Goal: Book appointment/travel/reservation

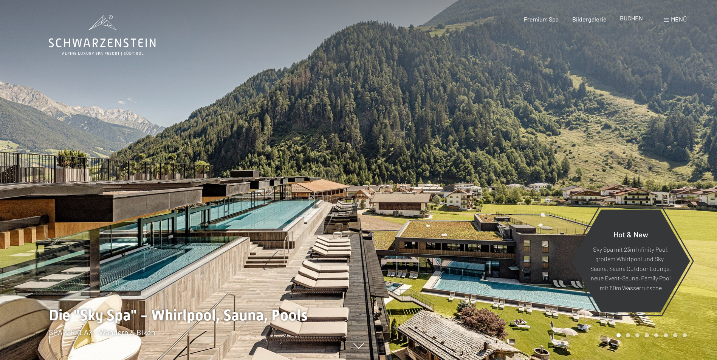
click at [629, 20] on span "BUCHEN" at bounding box center [631, 17] width 23 height 7
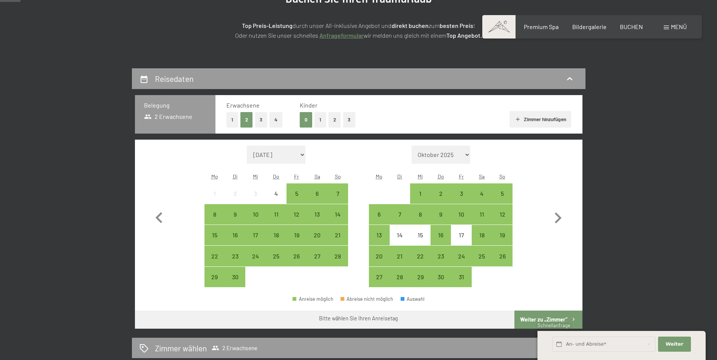
scroll to position [113, 0]
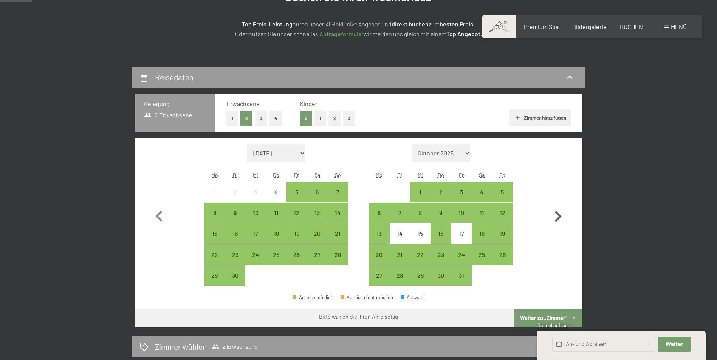
click at [561, 214] on icon "button" at bounding box center [558, 217] width 22 height 22
select select "[DATE]"
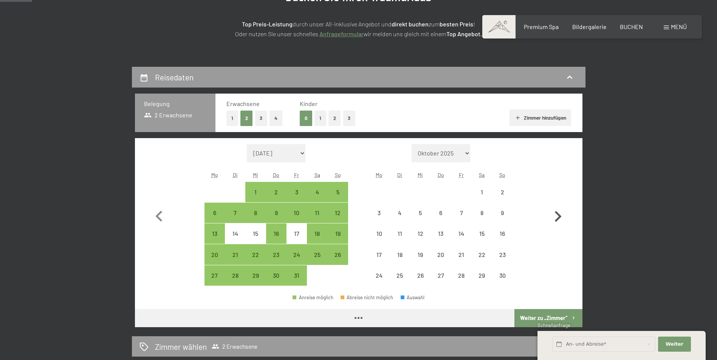
click at [560, 214] on icon "button" at bounding box center [558, 217] width 22 height 22
select select "[DATE]"
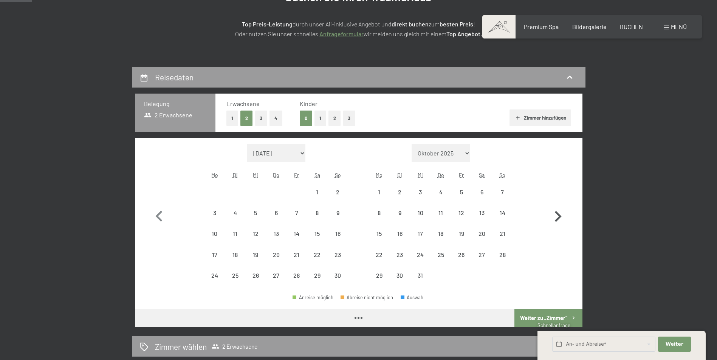
click at [560, 214] on icon "button" at bounding box center [558, 217] width 22 height 22
select select "[DATE]"
click at [560, 214] on icon "button" at bounding box center [558, 217] width 22 height 22
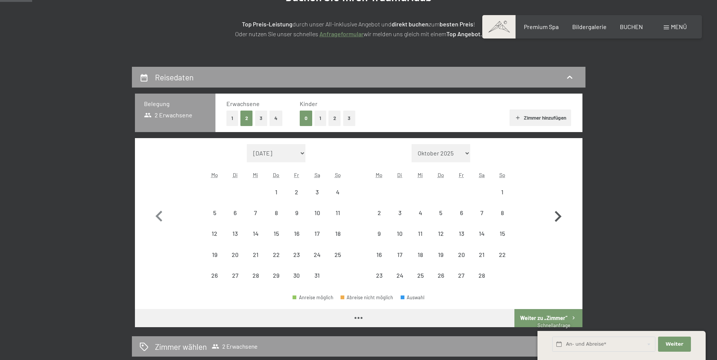
select select "[DATE]"
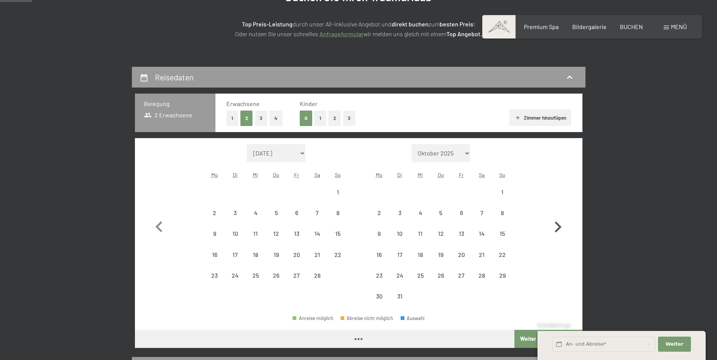
click at [560, 214] on button "button" at bounding box center [558, 225] width 22 height 163
select select "[DATE]"
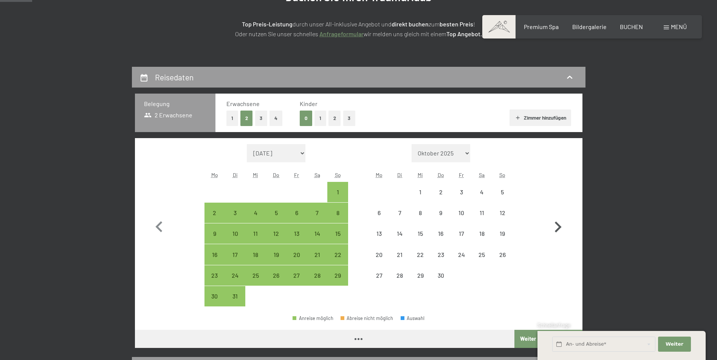
click at [560, 214] on button "button" at bounding box center [558, 225] width 22 height 163
select select "[DATE]"
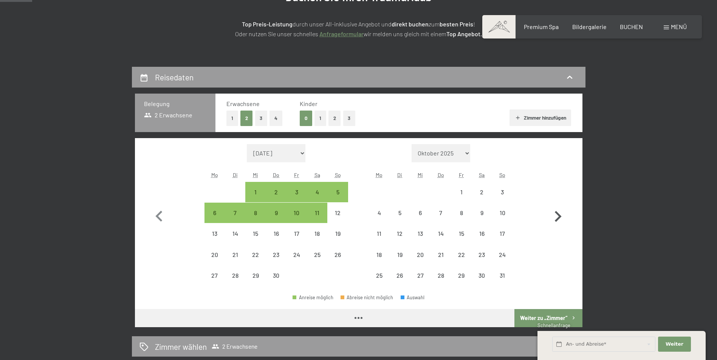
select select "[DATE]"
click at [398, 275] on div "26" at bounding box center [399, 282] width 19 height 19
select select "[DATE]"
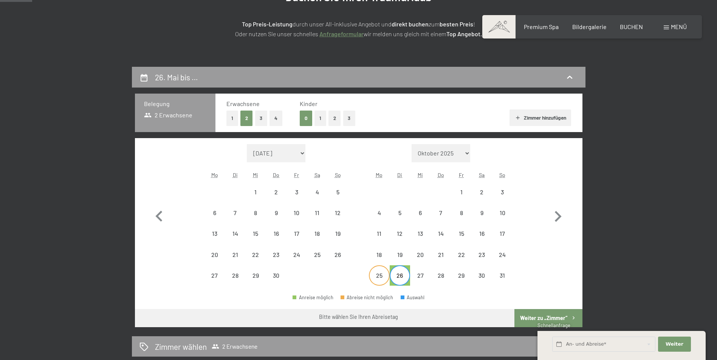
click at [382, 277] on div "25" at bounding box center [378, 282] width 19 height 19
select select "[DATE]"
click at [558, 211] on icon "button" at bounding box center [558, 217] width 22 height 22
select select "[DATE]"
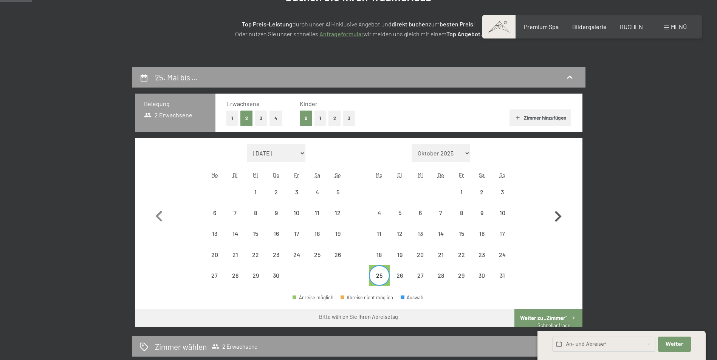
select select "[DATE]"
click at [421, 190] on div "3" at bounding box center [420, 198] width 19 height 19
select select "[DATE]"
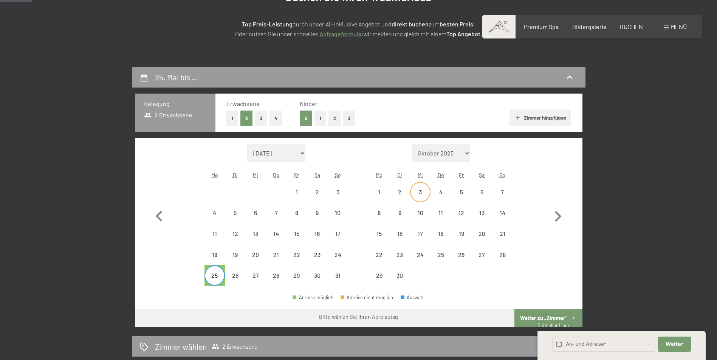
select select "[DATE]"
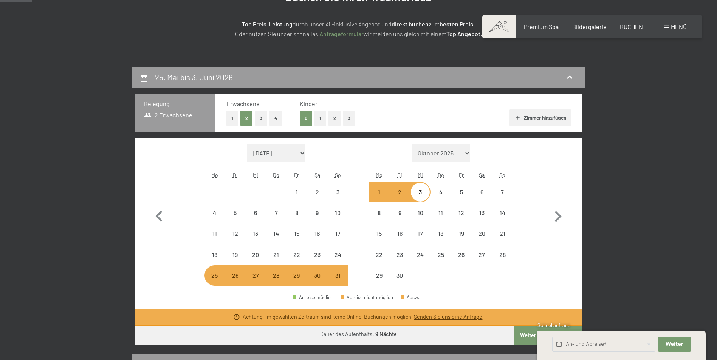
click at [349, 35] on link "Anfrageformular" at bounding box center [341, 33] width 44 height 7
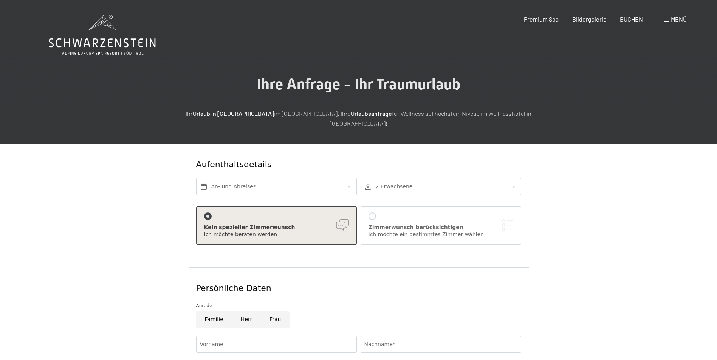
click at [374, 213] on div at bounding box center [372, 217] width 8 height 8
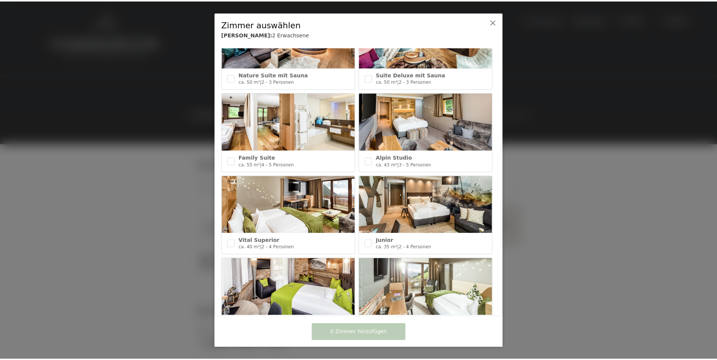
scroll to position [227, 0]
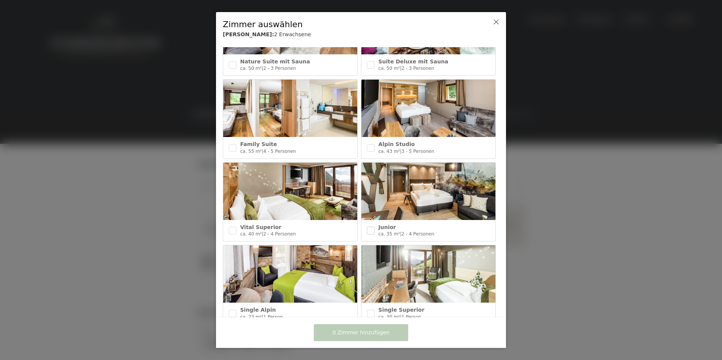
click at [371, 227] on input "checkbox" at bounding box center [371, 231] width 8 height 8
checkbox input "true"
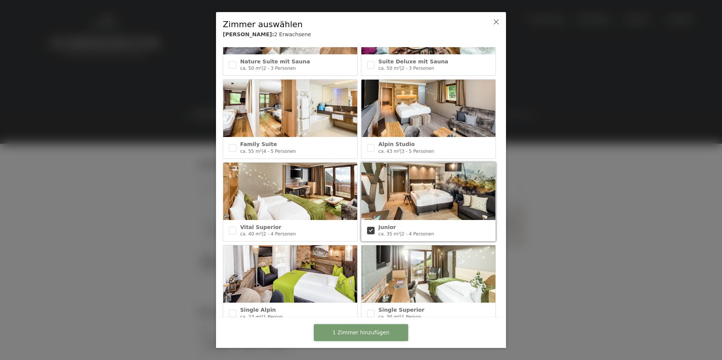
click at [376, 329] on button "1 Zimmer hinzufügen" at bounding box center [361, 332] width 94 height 17
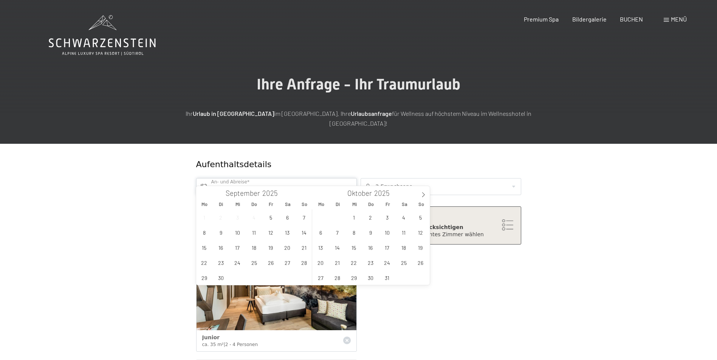
click at [239, 178] on input "text" at bounding box center [276, 186] width 161 height 17
click at [426, 192] on span at bounding box center [423, 192] width 13 height 13
click at [425, 192] on span at bounding box center [423, 192] width 13 height 13
type input "2026"
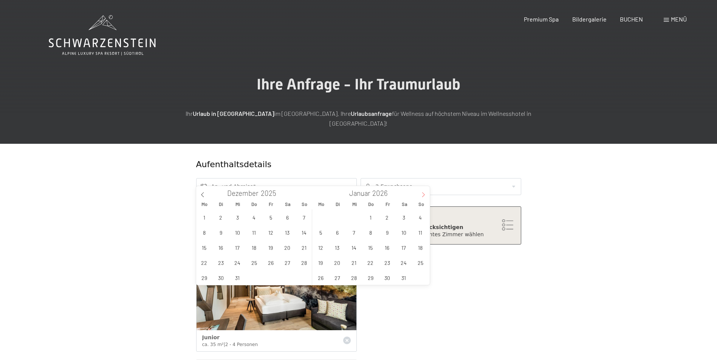
click at [425, 192] on span at bounding box center [423, 192] width 13 height 13
type input "2026"
click at [425, 192] on span at bounding box center [423, 192] width 13 height 13
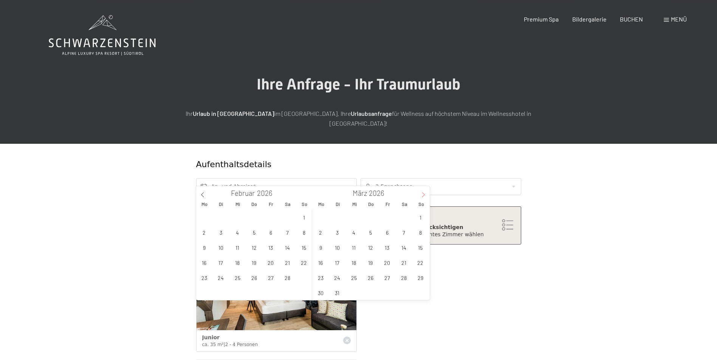
click at [425, 192] on span at bounding box center [423, 192] width 13 height 13
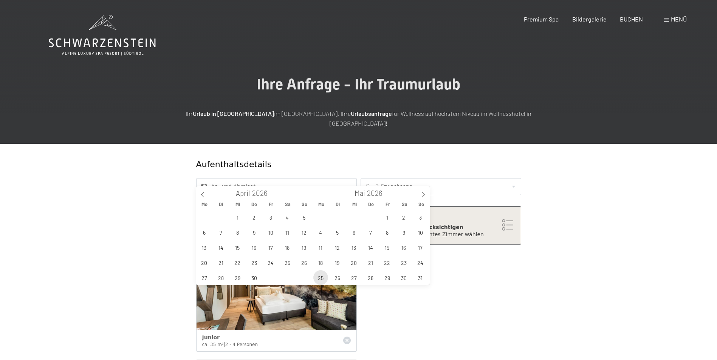
click at [322, 279] on span "25" at bounding box center [320, 277] width 15 height 15
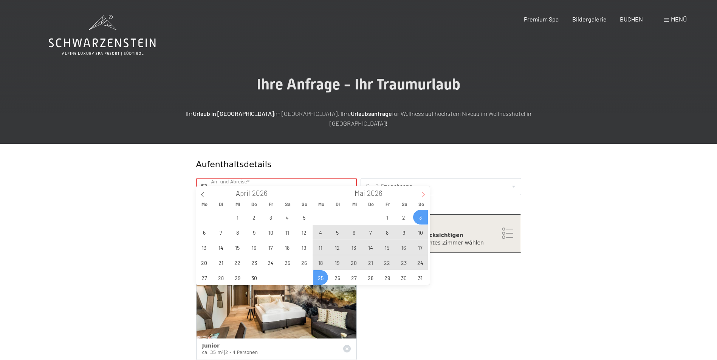
click at [422, 193] on icon at bounding box center [423, 195] width 3 height 5
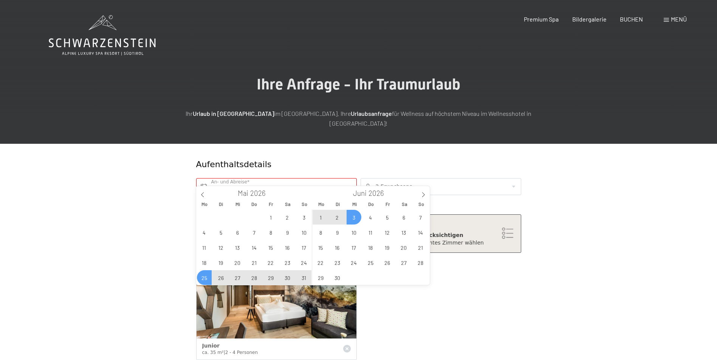
click at [352, 215] on span "3" at bounding box center [353, 217] width 15 height 15
type input "Mo. 25.05.2026 - Mi. 03.06.2026"
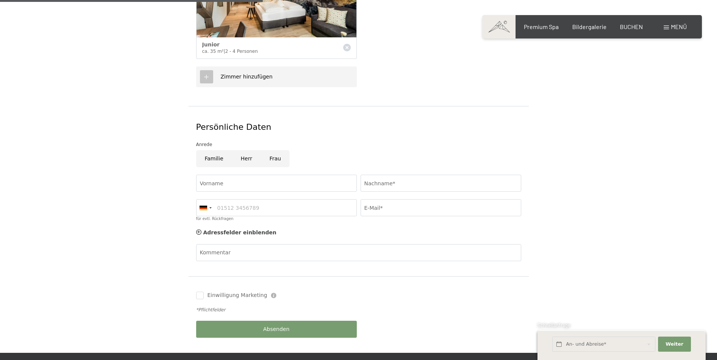
scroll to position [302, 0]
